Goal: Task Accomplishment & Management: Complete application form

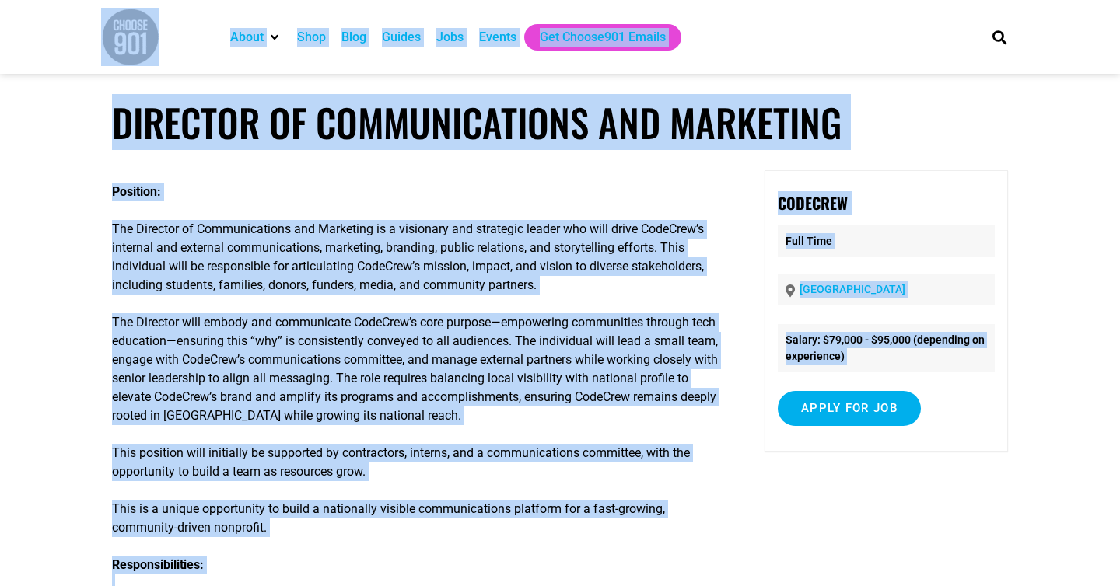
copy body "Lorem Ipsumdo Si Ametco Adip Elit Seddoe Temp Incidi Utl Etdolo546 Magnaa Enima…"
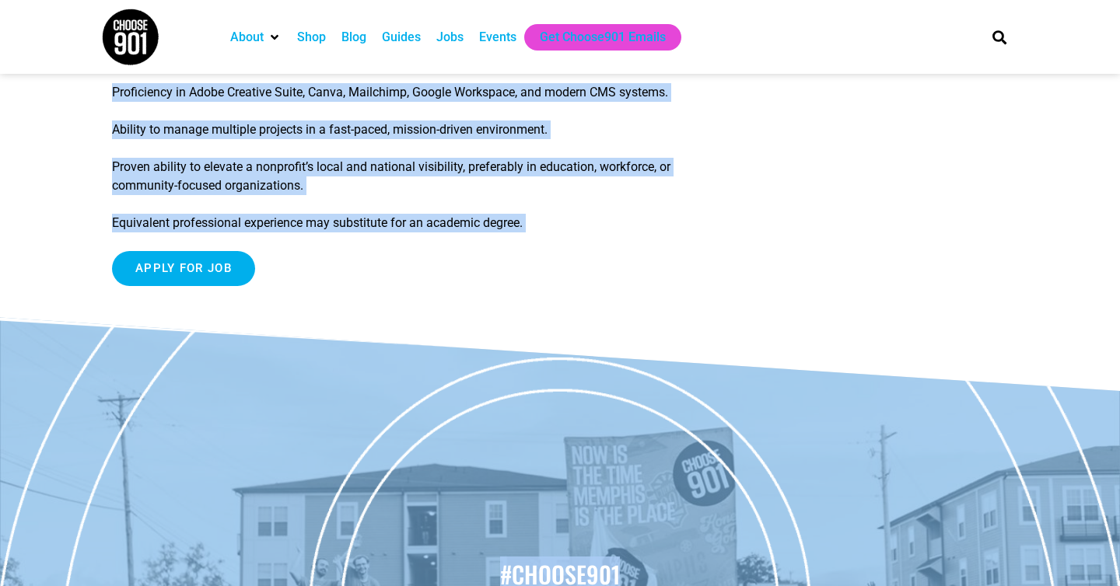
scroll to position [2056, 0]
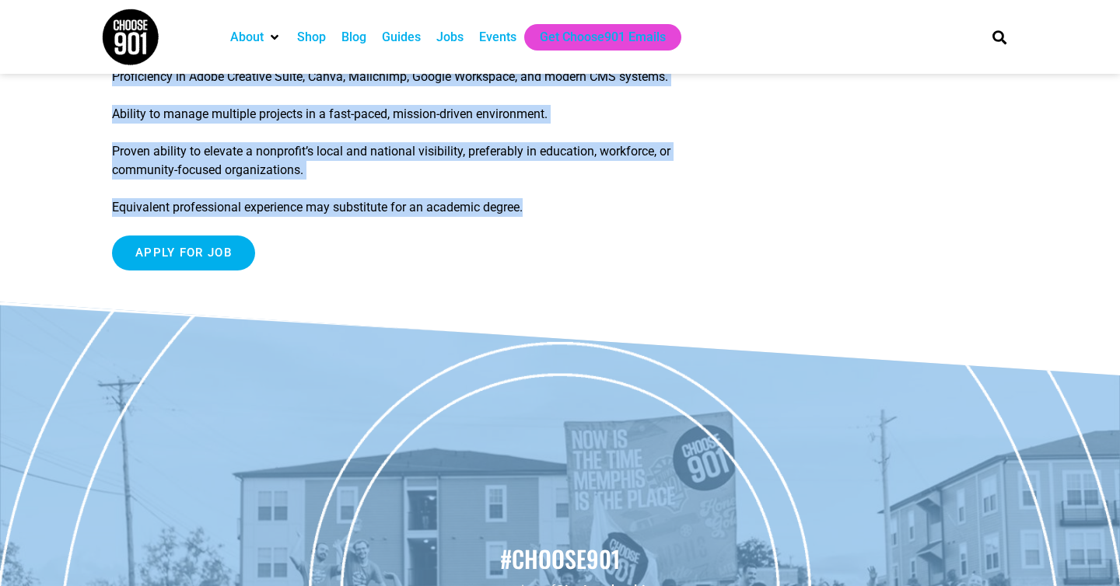
drag, startPoint x: 112, startPoint y: 110, endPoint x: 747, endPoint y: 234, distance: 646.8
copy article "Loremips do Sitametconsect adi Elitseddo Eiusmodt: Inc Utlabore et Doloremagnaa…"
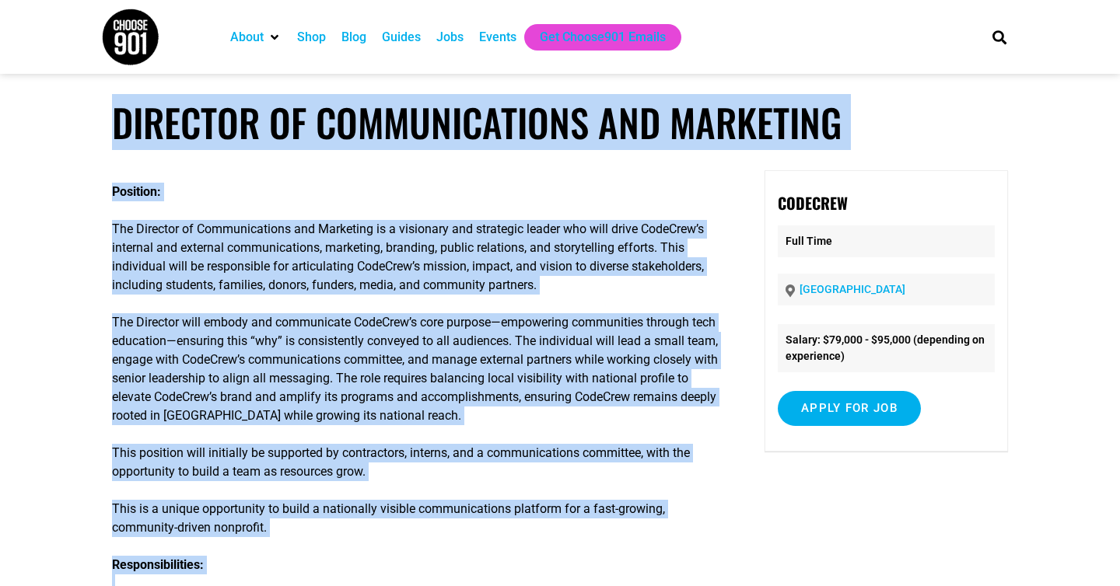
scroll to position [200, 0]
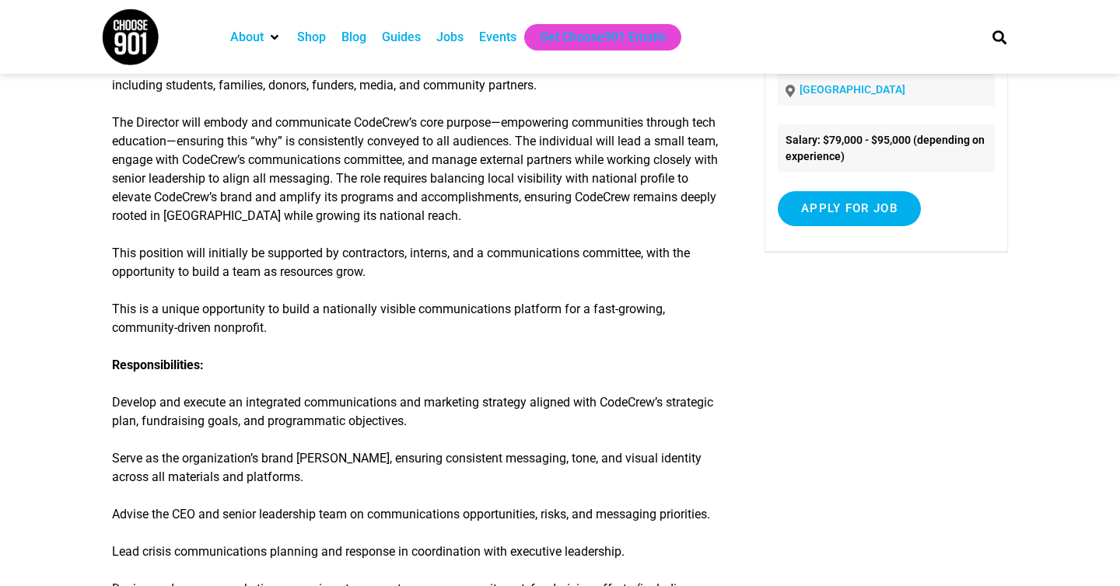
click at [622, 120] on p "The Director will embody and communicate CodeCrew’s core purpose—empowering com…" at bounding box center [415, 170] width 607 height 112
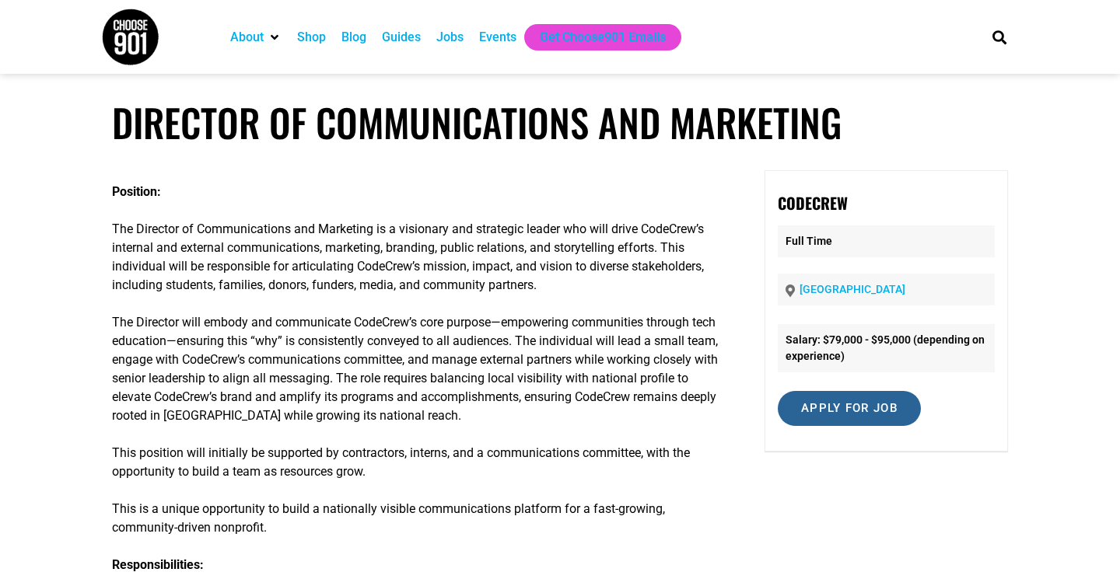
click at [844, 413] on input "Apply for job" at bounding box center [849, 408] width 143 height 35
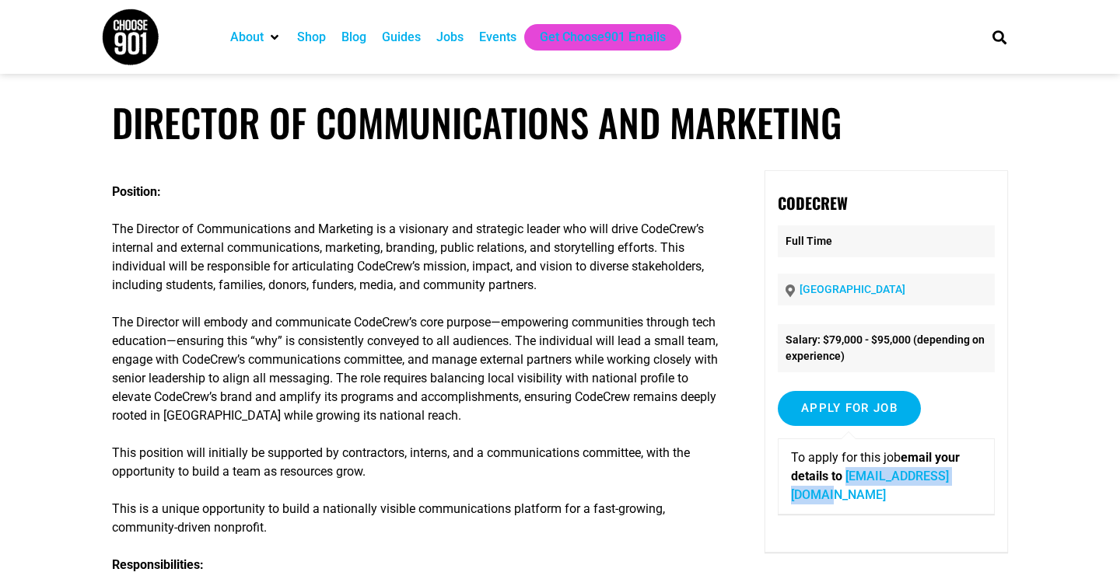
copy link "[EMAIL_ADDRESS][DOMAIN_NAME]"
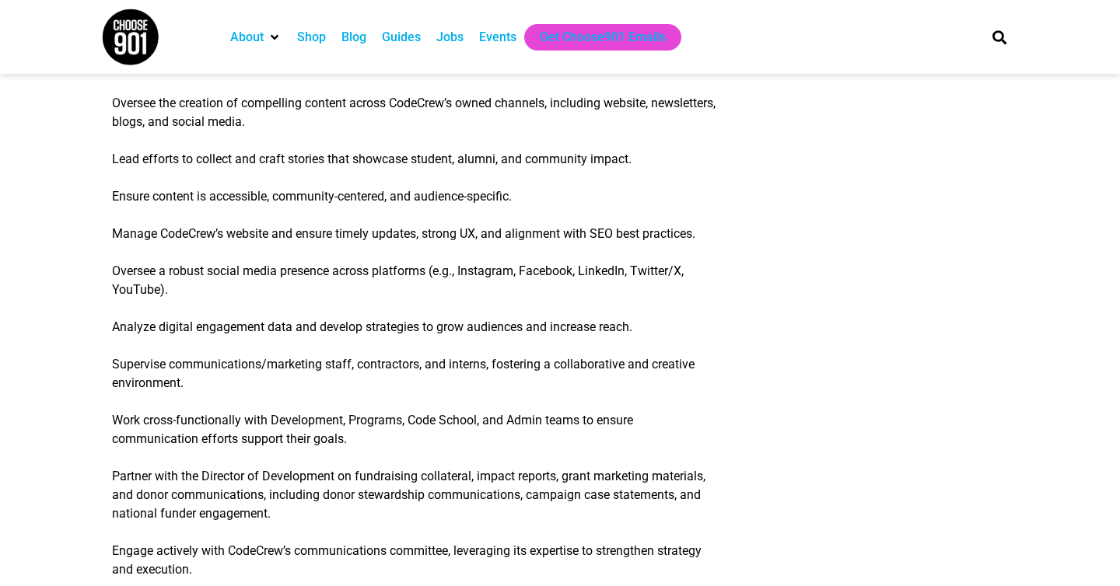
scroll to position [1052, 0]
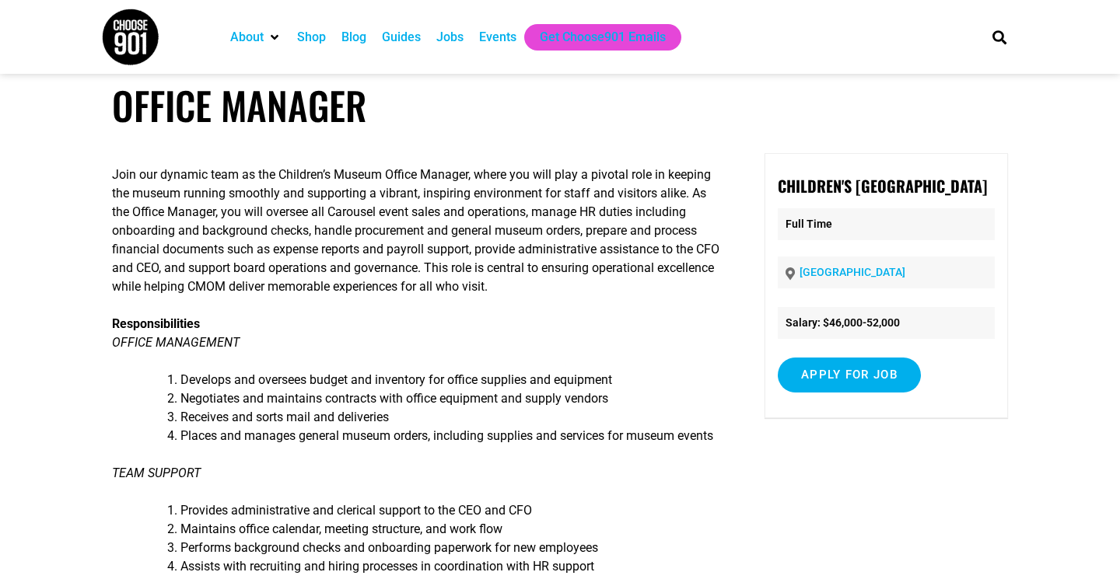
scroll to position [23, 0]
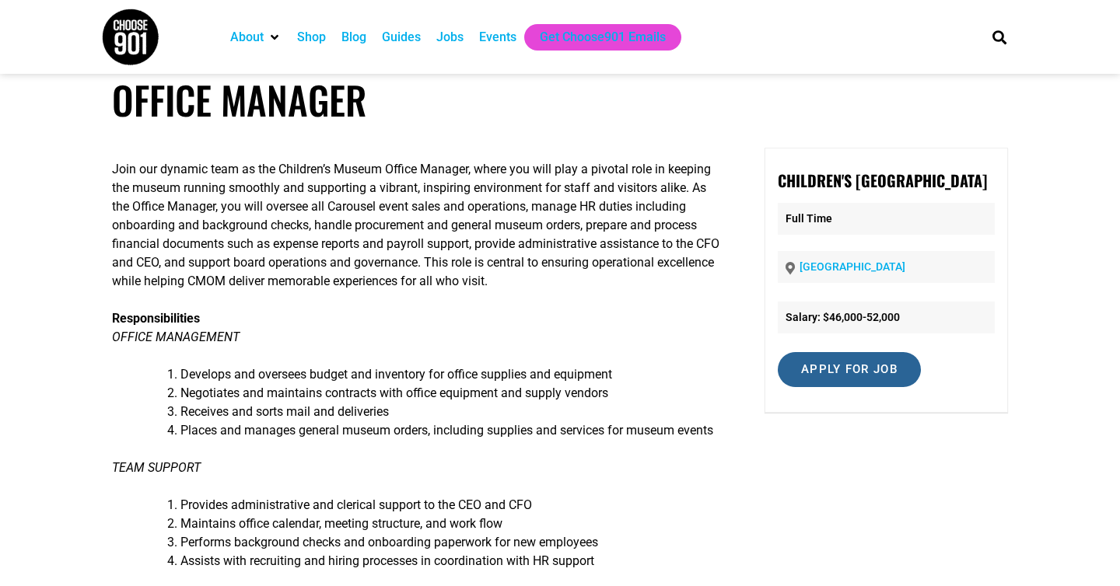
click at [917, 387] on input "Apply for job" at bounding box center [849, 369] width 143 height 35
click at [888, 387] on input "Apply for job" at bounding box center [849, 369] width 143 height 35
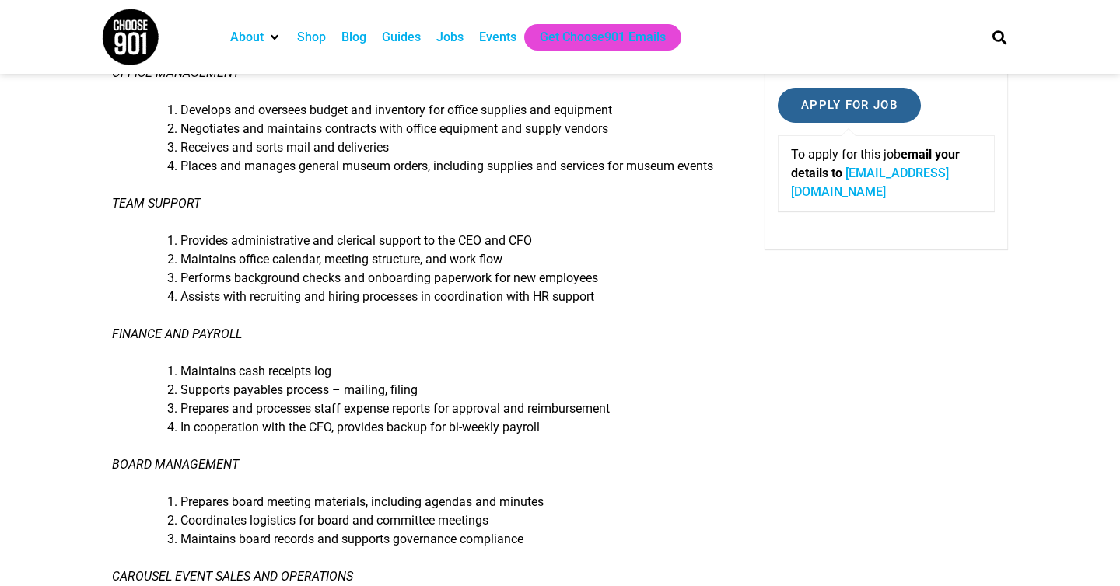
scroll to position [0, 0]
